Goal: Task Accomplishment & Management: Use online tool/utility

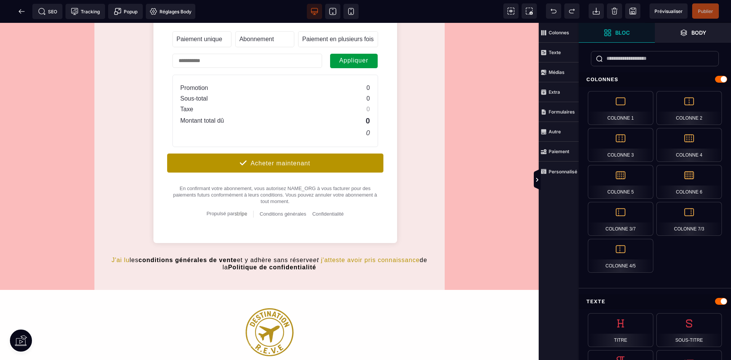
scroll to position [114, 0]
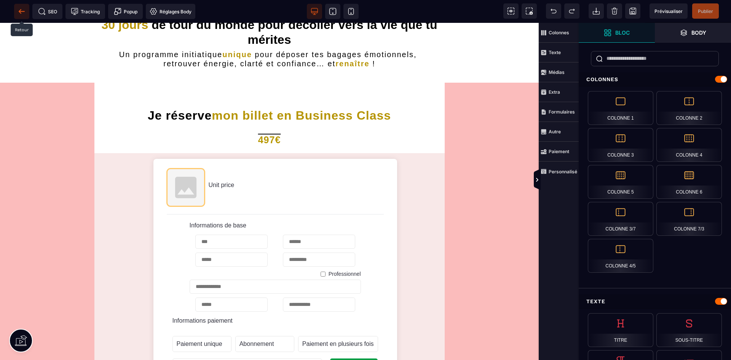
click at [20, 10] on icon at bounding box center [22, 12] width 8 height 8
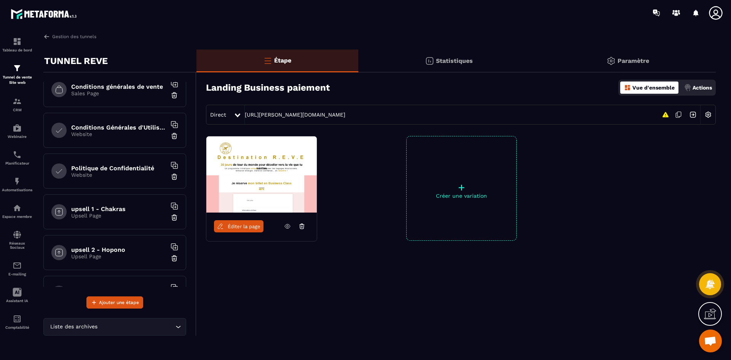
scroll to position [406, 0]
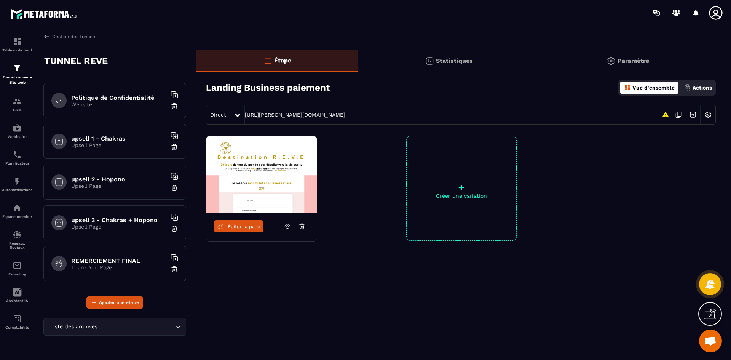
click at [116, 259] on h6 "REMERCIEMENT FINAL" at bounding box center [118, 260] width 95 height 7
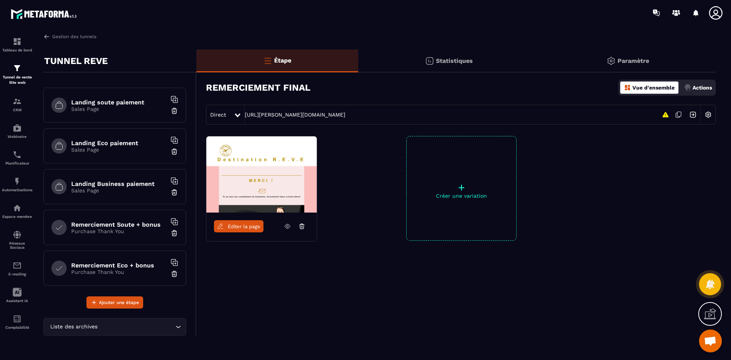
scroll to position [76, 0]
click at [113, 230] on p "Purchase Thank You" at bounding box center [118, 231] width 95 height 6
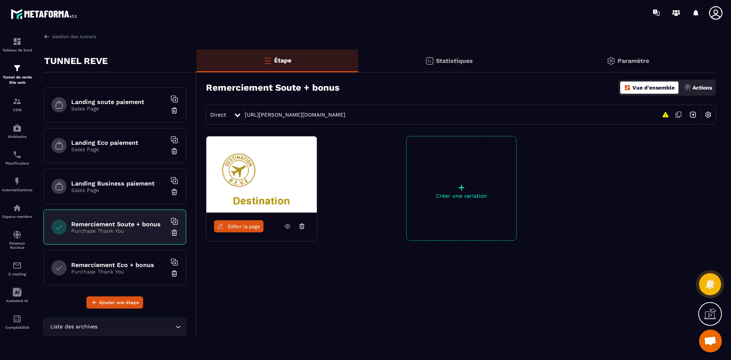
click at [245, 226] on span "Éditer la page" at bounding box center [244, 226] width 33 height 6
